Goal: Register for event/course

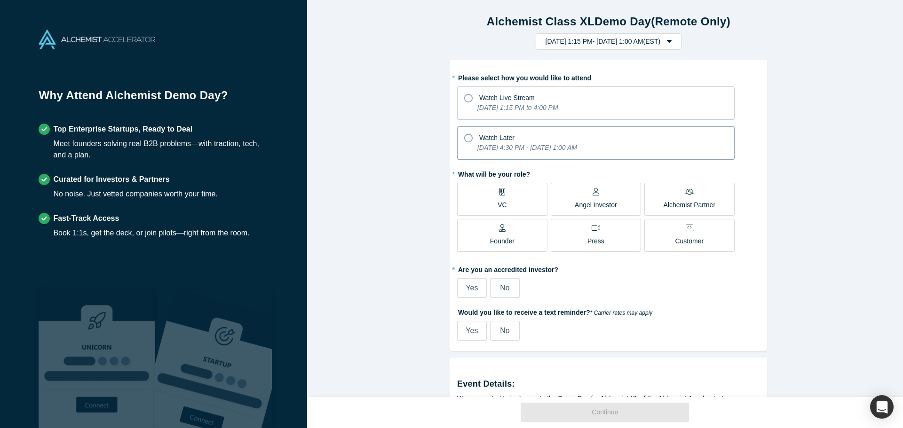
click at [479, 150] on icon "[DATE] 4:30 PM - [DATE] 1:00 AM" at bounding box center [527, 148] width 100 height 8
click at [0, 0] on input "Watch Later [DATE] 4:30 PM - [DATE] 1:00 AM" at bounding box center [0, 0] width 0 height 0
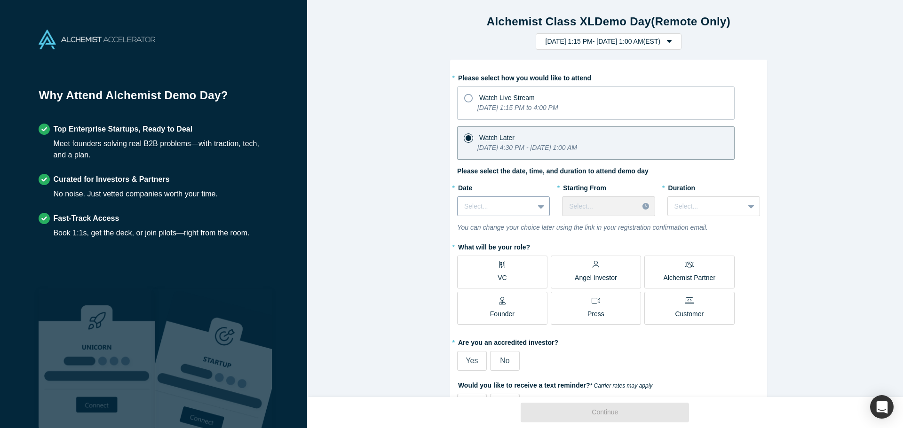
click at [525, 212] on div "Select..." at bounding box center [496, 207] width 76 height 16
click at [517, 231] on div "[DATE]" at bounding box center [503, 229] width 93 height 17
click at [624, 206] on div at bounding box center [600, 207] width 63 height 12
drag, startPoint x: 605, startPoint y: 260, endPoint x: 609, endPoint y: 256, distance: 5.4
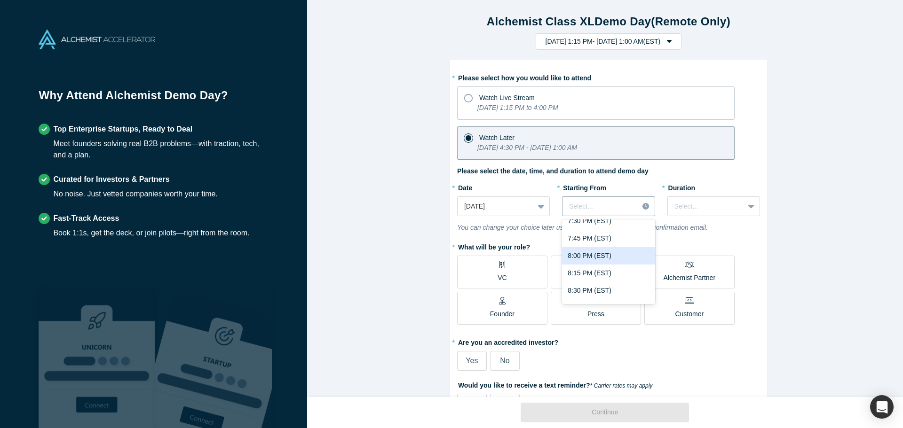
click at [605, 260] on div "8:00 PM (EST)" at bounding box center [608, 255] width 93 height 17
click at [703, 208] on div at bounding box center [705, 207] width 63 height 12
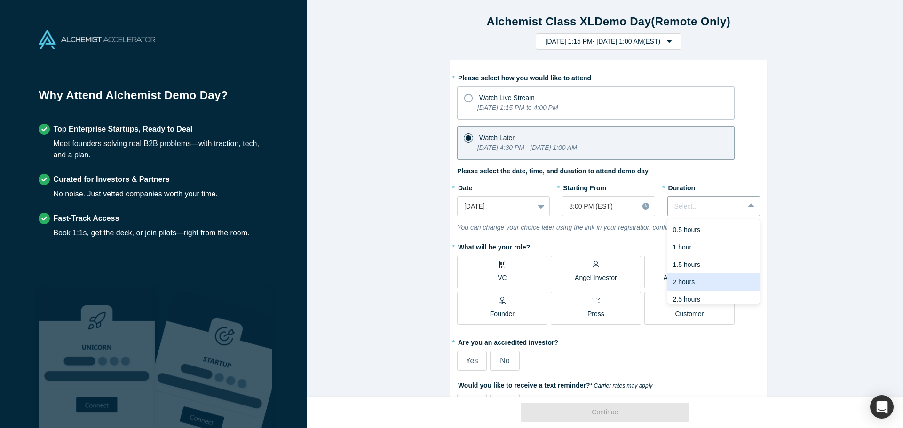
scroll to position [24, 0]
click at [695, 258] on div "2 hours" at bounding box center [713, 258] width 93 height 17
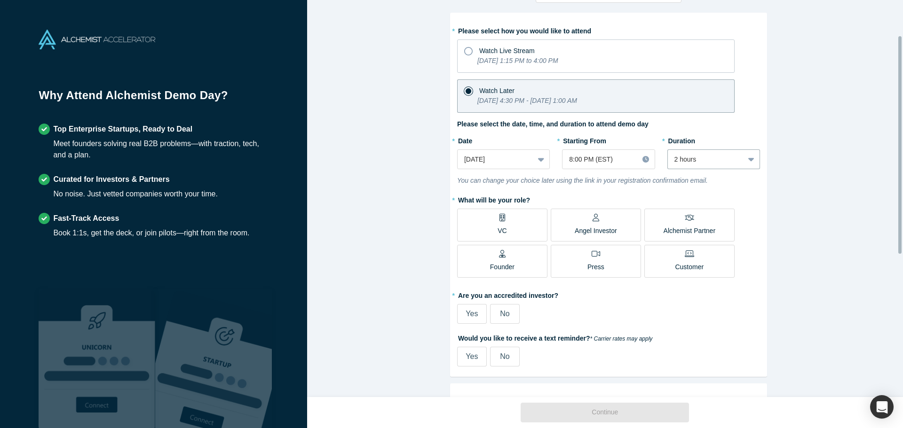
scroll to position [94, 0]
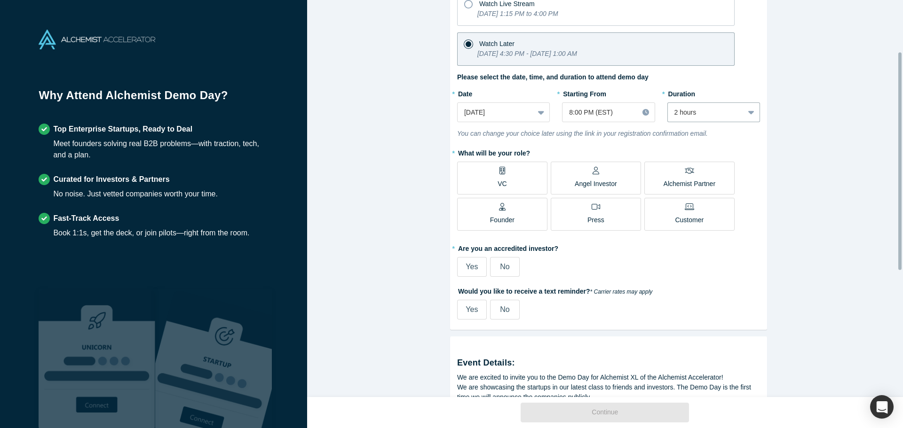
click at [513, 176] on label "VC" at bounding box center [502, 178] width 90 height 33
click at [0, 0] on input "VC" at bounding box center [0, 0] width 0 height 0
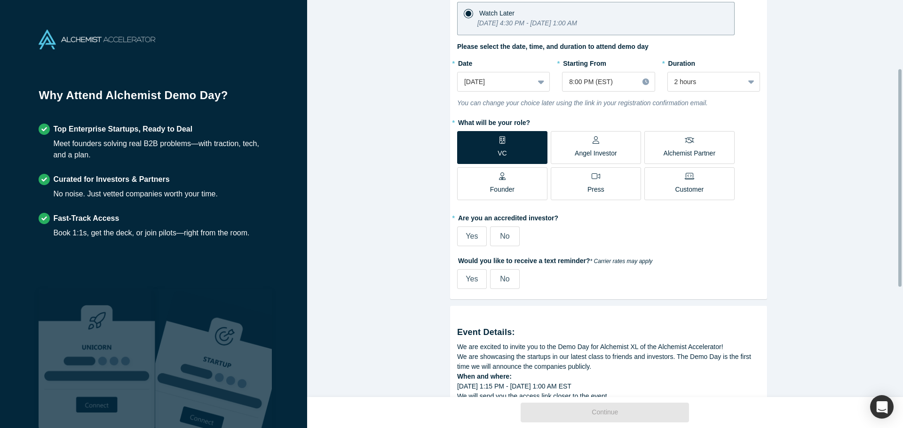
scroll to position [141, 0]
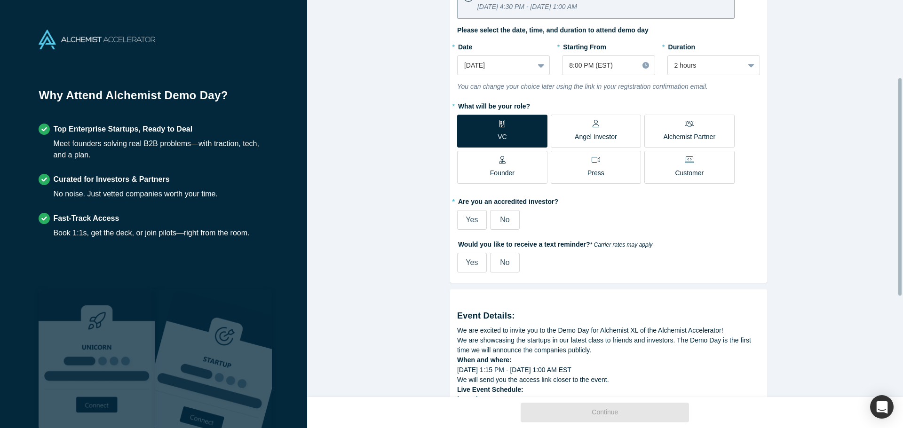
click at [473, 228] on label "Yes" at bounding box center [472, 220] width 30 height 20
click at [0, 0] on input "Yes" at bounding box center [0, 0] width 0 height 0
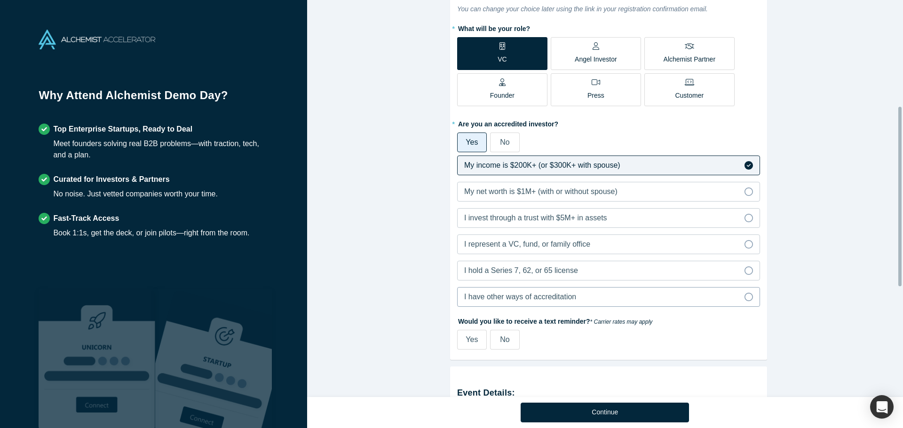
scroll to position [235, 0]
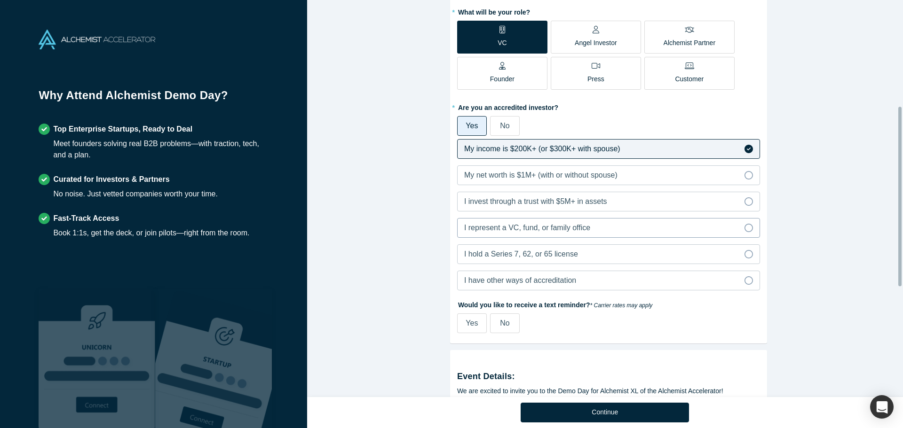
click at [546, 234] on label "I represent a VC, fund, or family office" at bounding box center [608, 228] width 303 height 20
click at [0, 0] on input "I represent a VC, fund, or family office" at bounding box center [0, 0] width 0 height 0
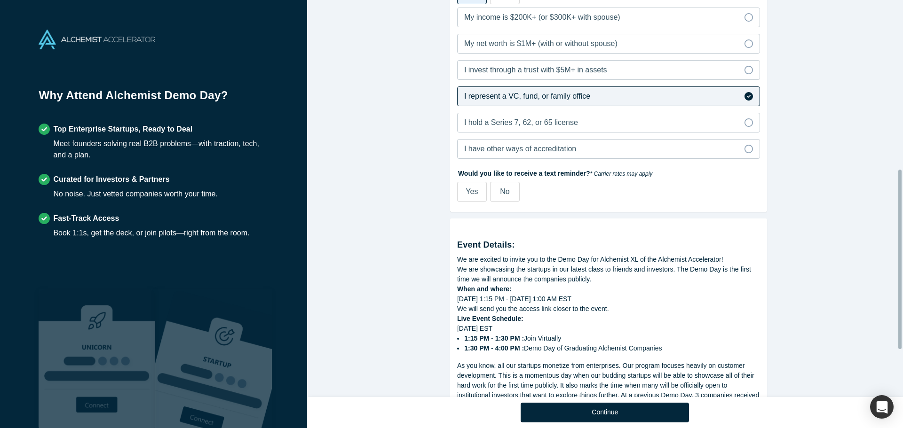
scroll to position [376, 0]
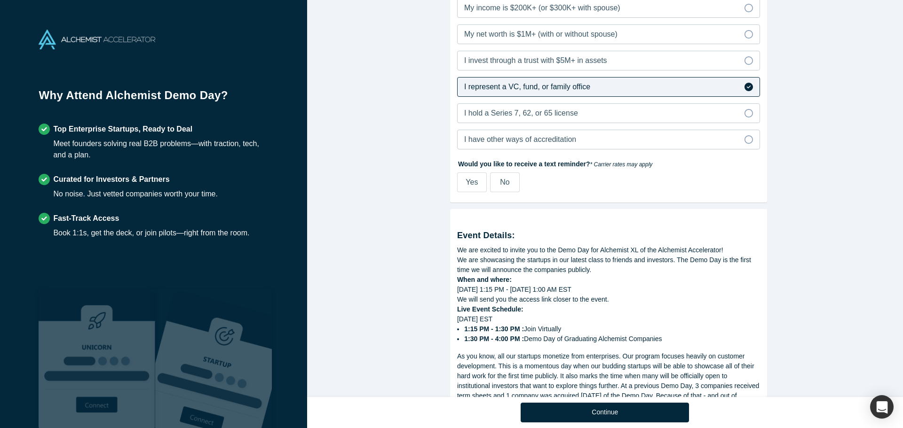
click at [495, 188] on label "No" at bounding box center [505, 183] width 30 height 20
click at [0, 0] on input "No" at bounding box center [0, 0] width 0 height 0
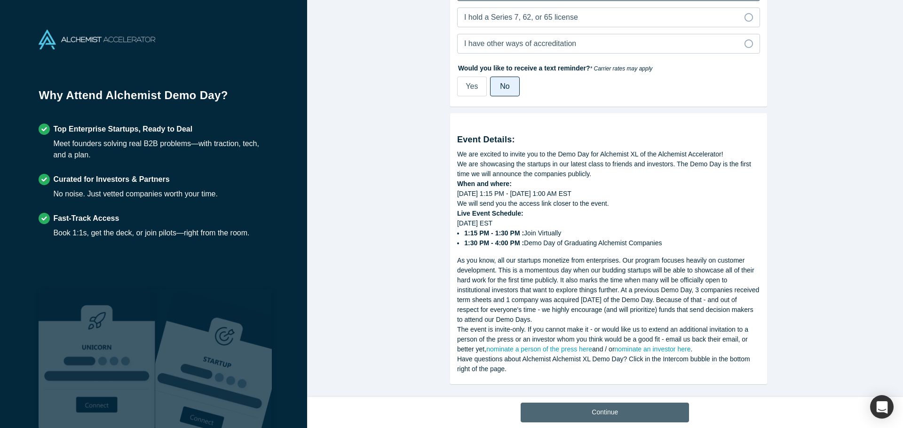
click at [646, 411] on button "Continue" at bounding box center [605, 413] width 168 height 20
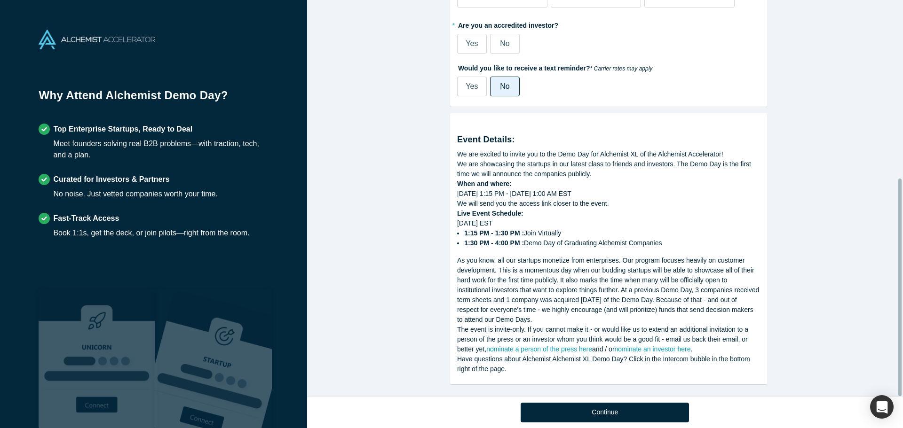
scroll to position [324, 0]
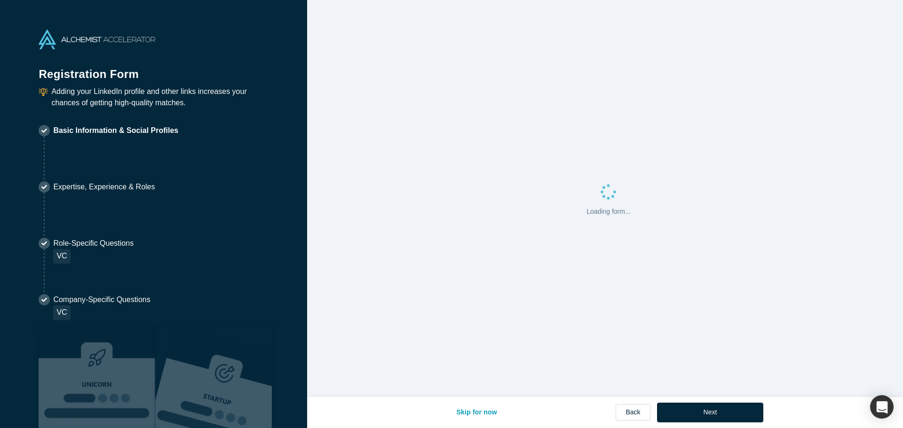
select select "CA"
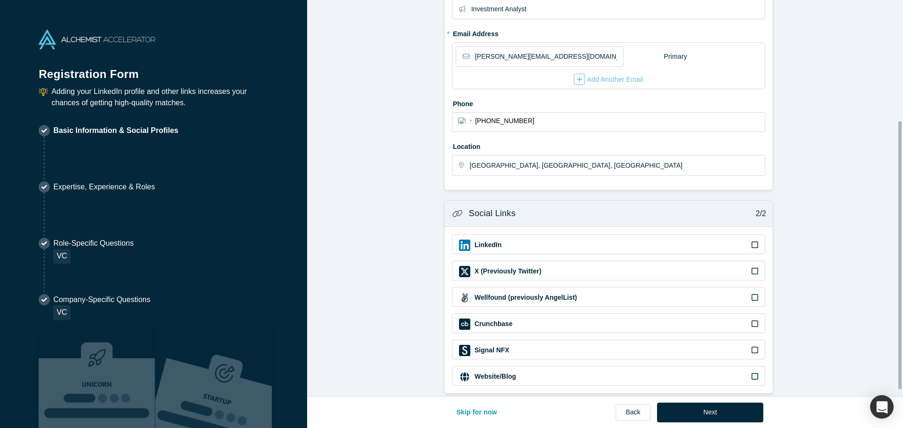
scroll to position [188, 0]
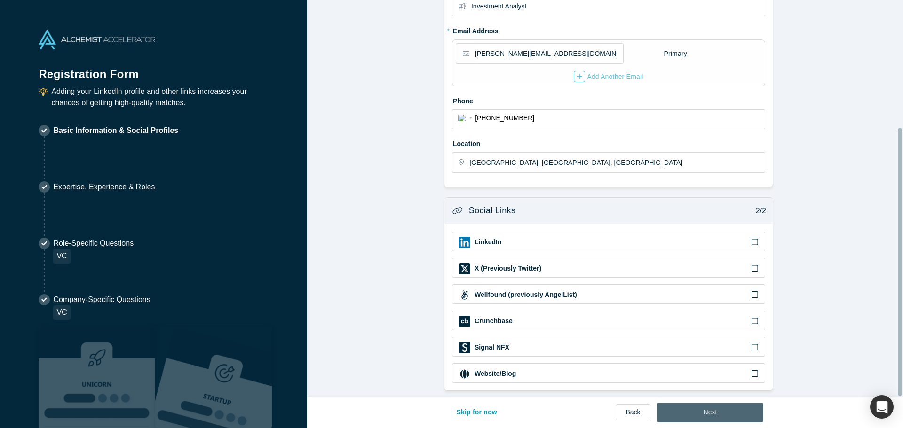
click at [675, 406] on button "Next" at bounding box center [710, 413] width 107 height 20
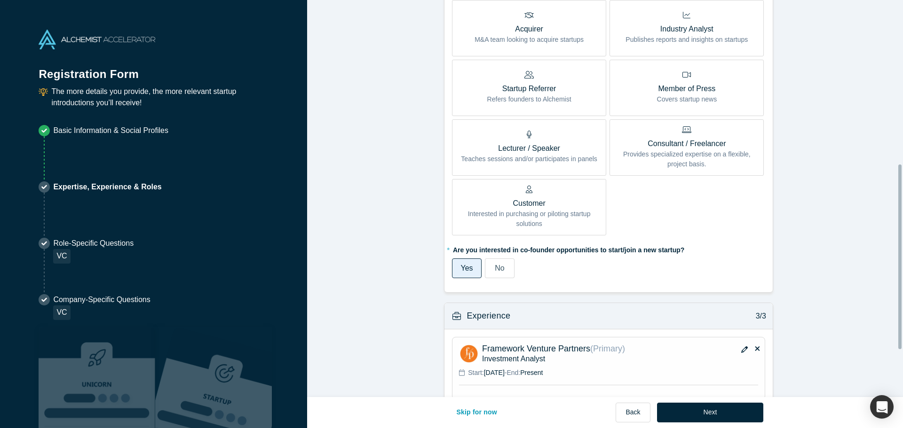
scroll to position [453, 0]
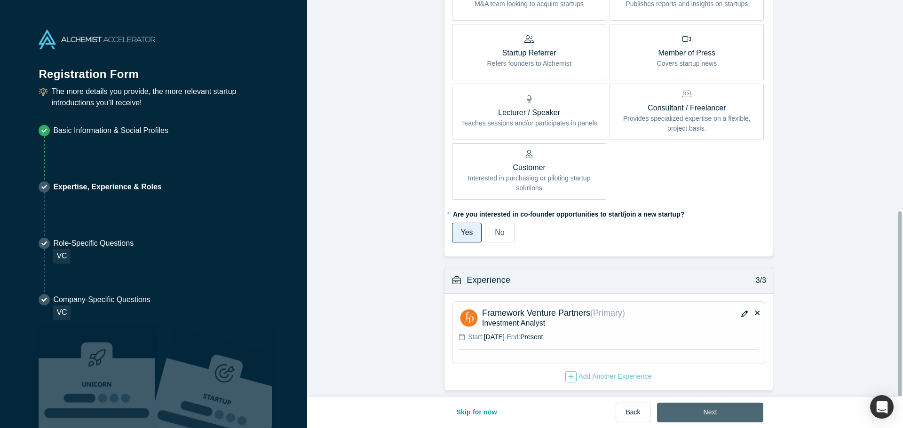
click at [704, 411] on button "Next" at bounding box center [710, 413] width 107 height 20
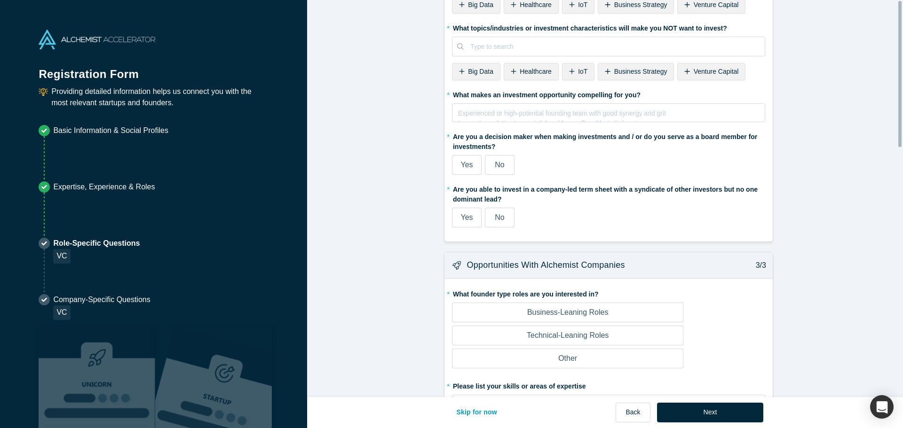
scroll to position [0, 0]
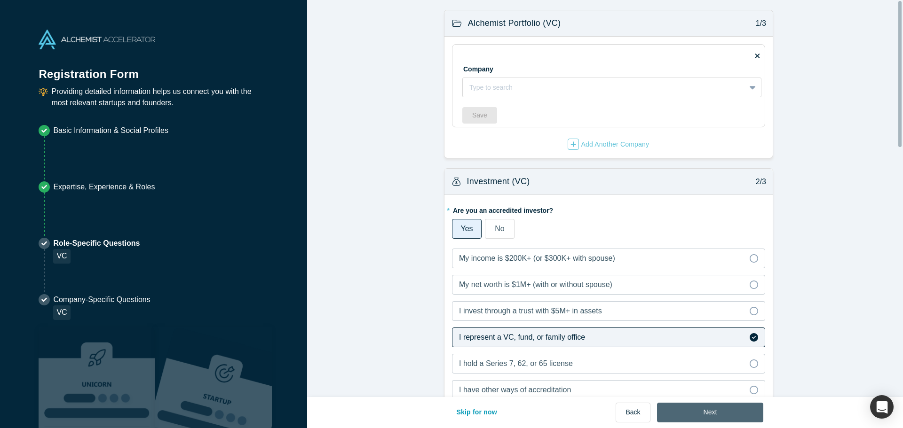
click at [696, 408] on button "Next" at bounding box center [710, 413] width 107 height 20
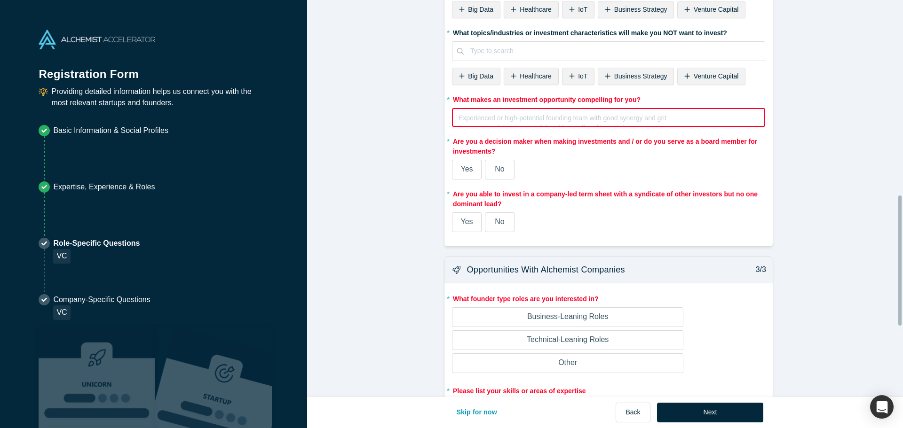
scroll to position [564, 0]
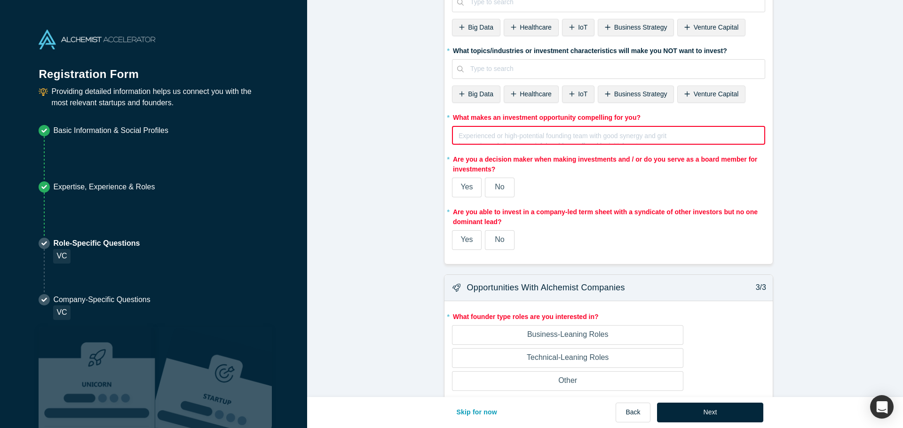
click at [541, 131] on div "Experienced or high-potential founding team with good synergy and grit Innovati…" at bounding box center [608, 135] width 313 height 19
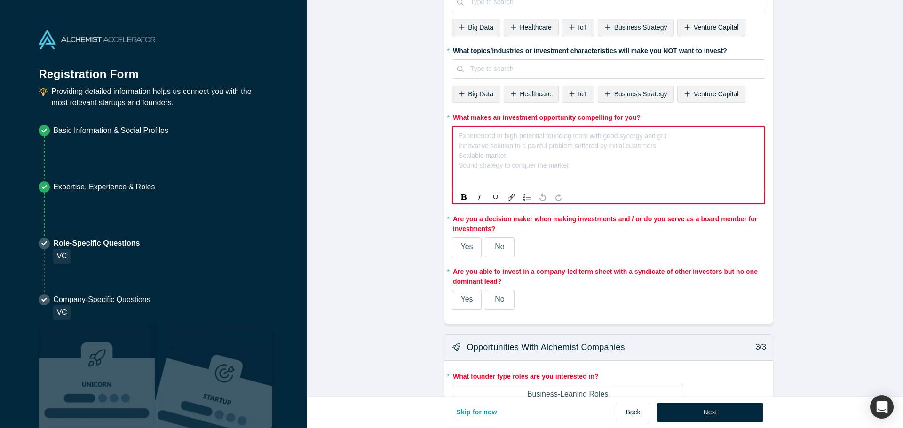
click at [537, 133] on div "rdw-editor" at bounding box center [609, 135] width 300 height 10
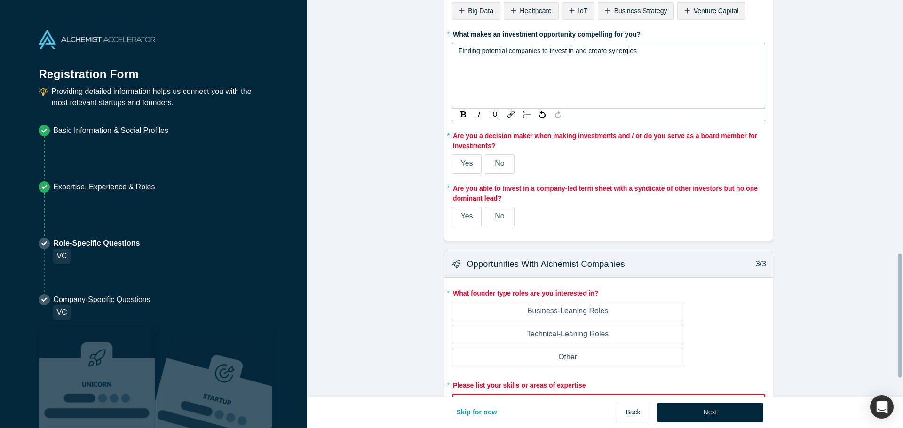
scroll to position [636, 0]
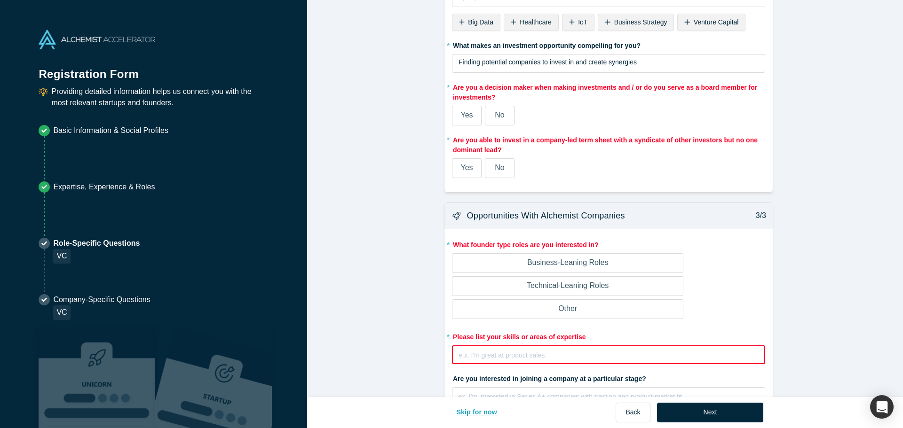
click at [484, 411] on button "Skip for now" at bounding box center [476, 413] width 61 height 20
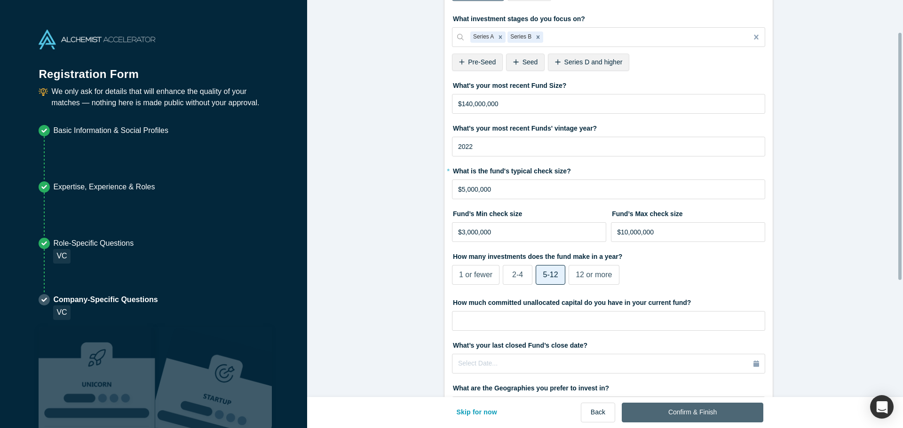
scroll to position [94, 0]
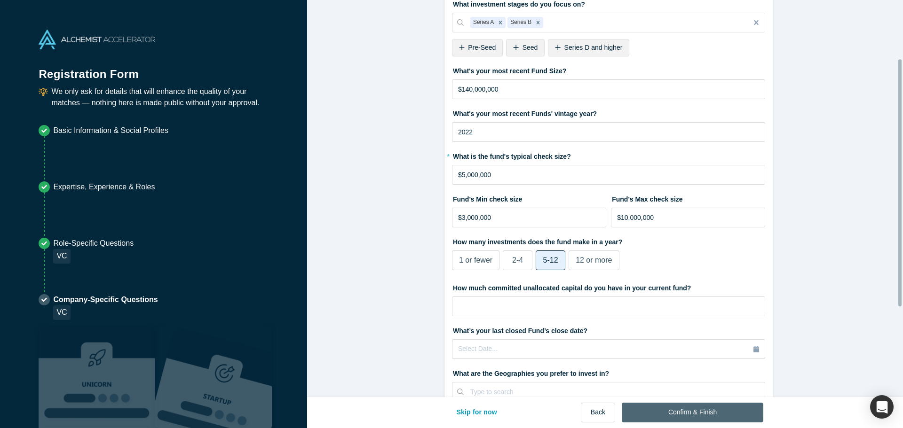
click at [661, 411] on button "Confirm & Finish" at bounding box center [693, 413] width 142 height 20
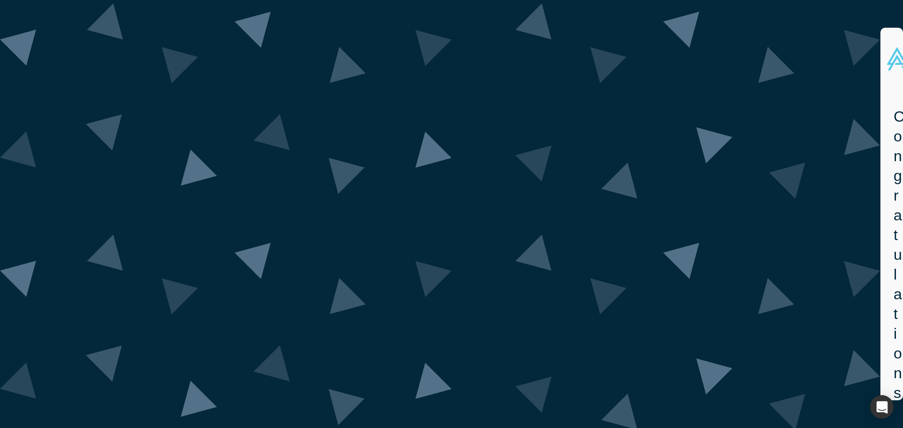
scroll to position [2, 0]
